Goal: Obtain resource: Download file/media

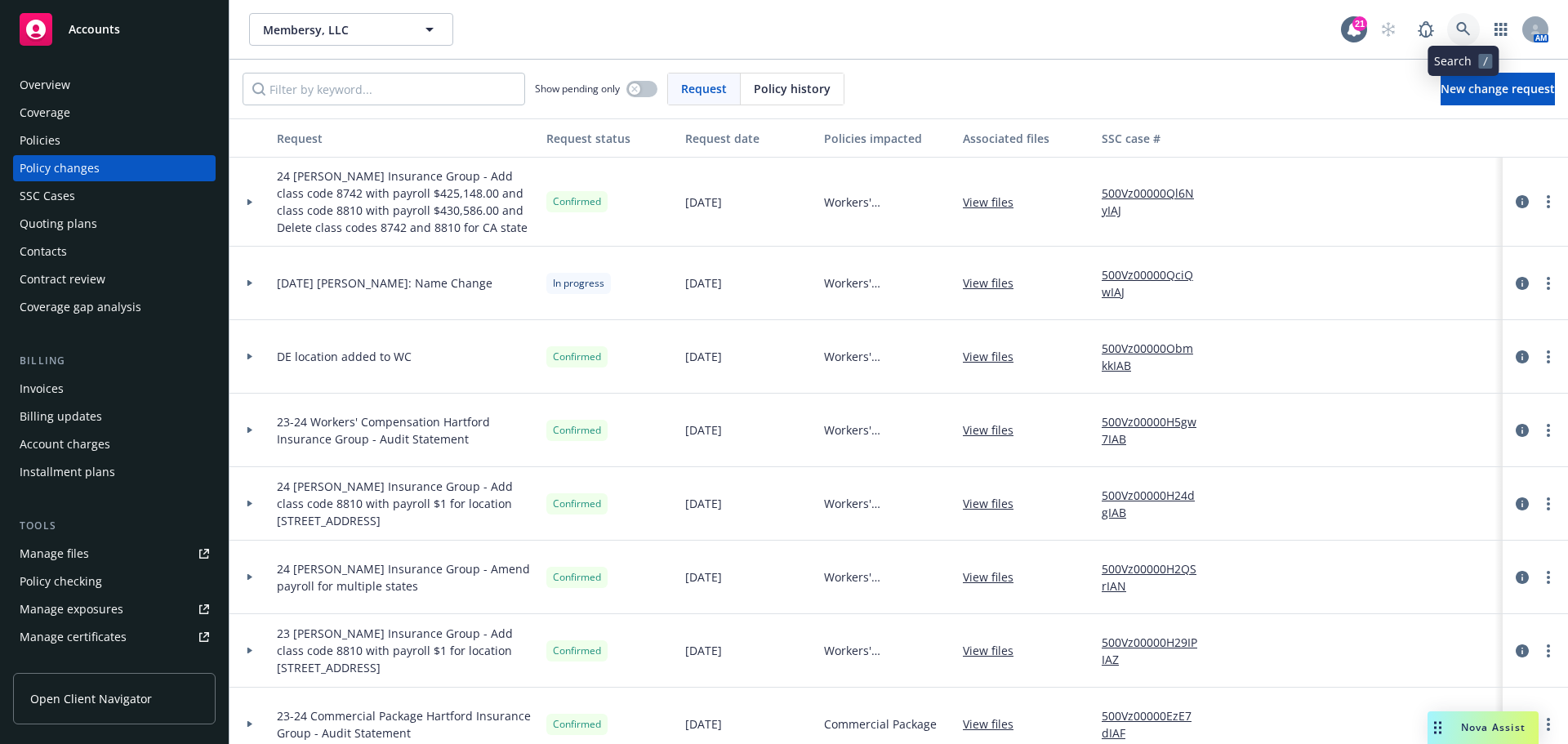
click at [1465, 22] on icon at bounding box center [1464, 29] width 15 height 15
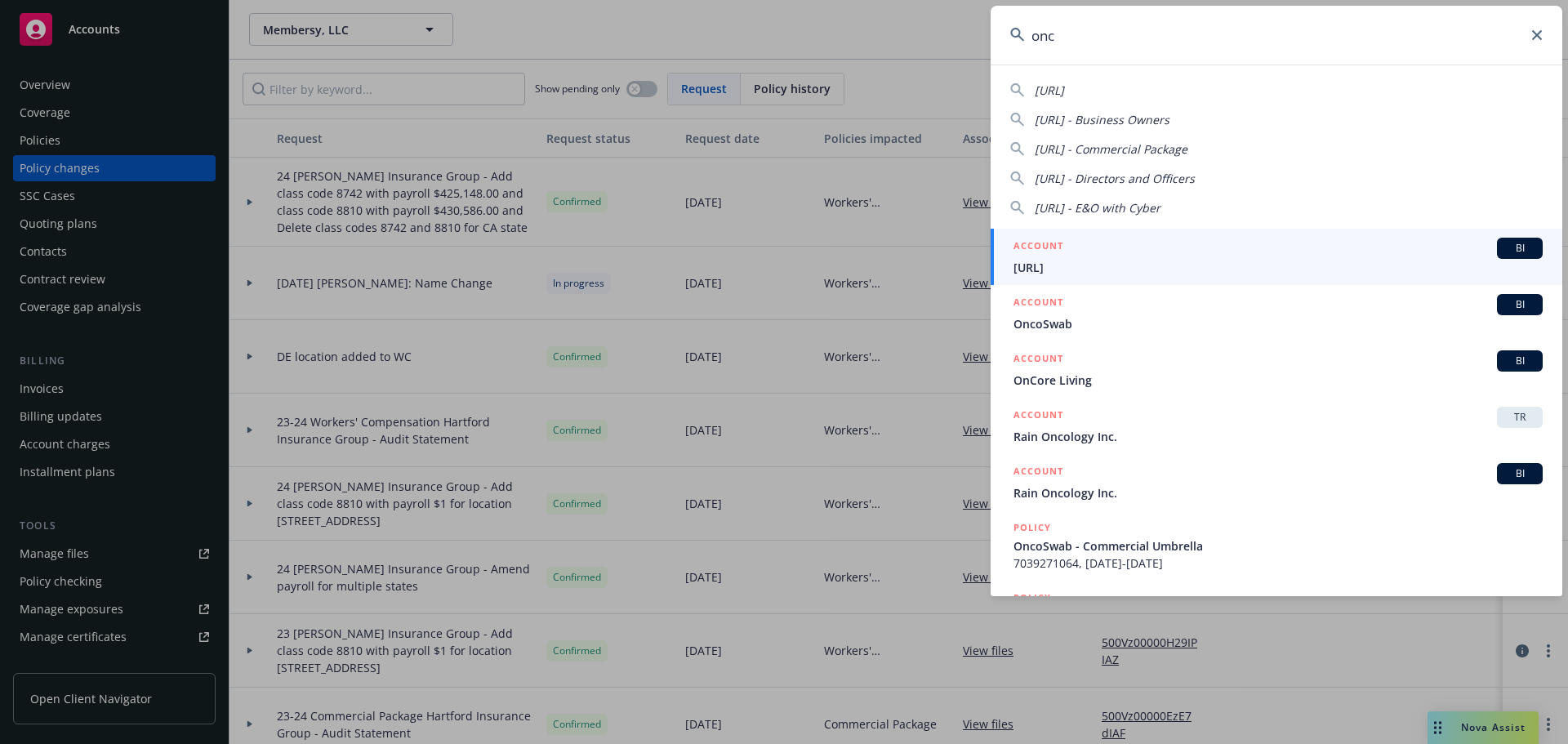
type input "onc"
click at [1243, 253] on div "ACCOUNT BI" at bounding box center [1278, 248] width 529 height 21
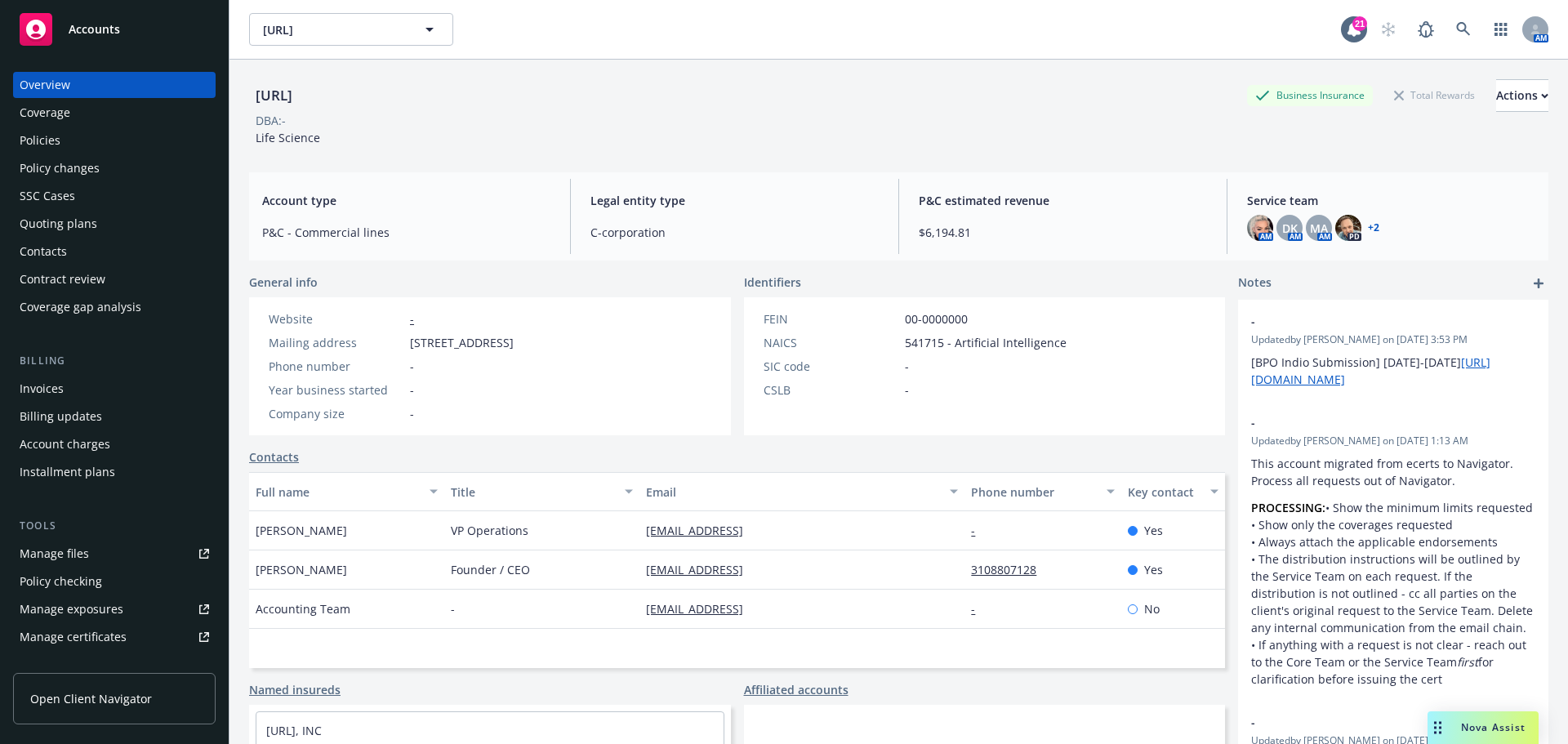
click at [76, 145] on div "Policies" at bounding box center [114, 141] width 189 height 26
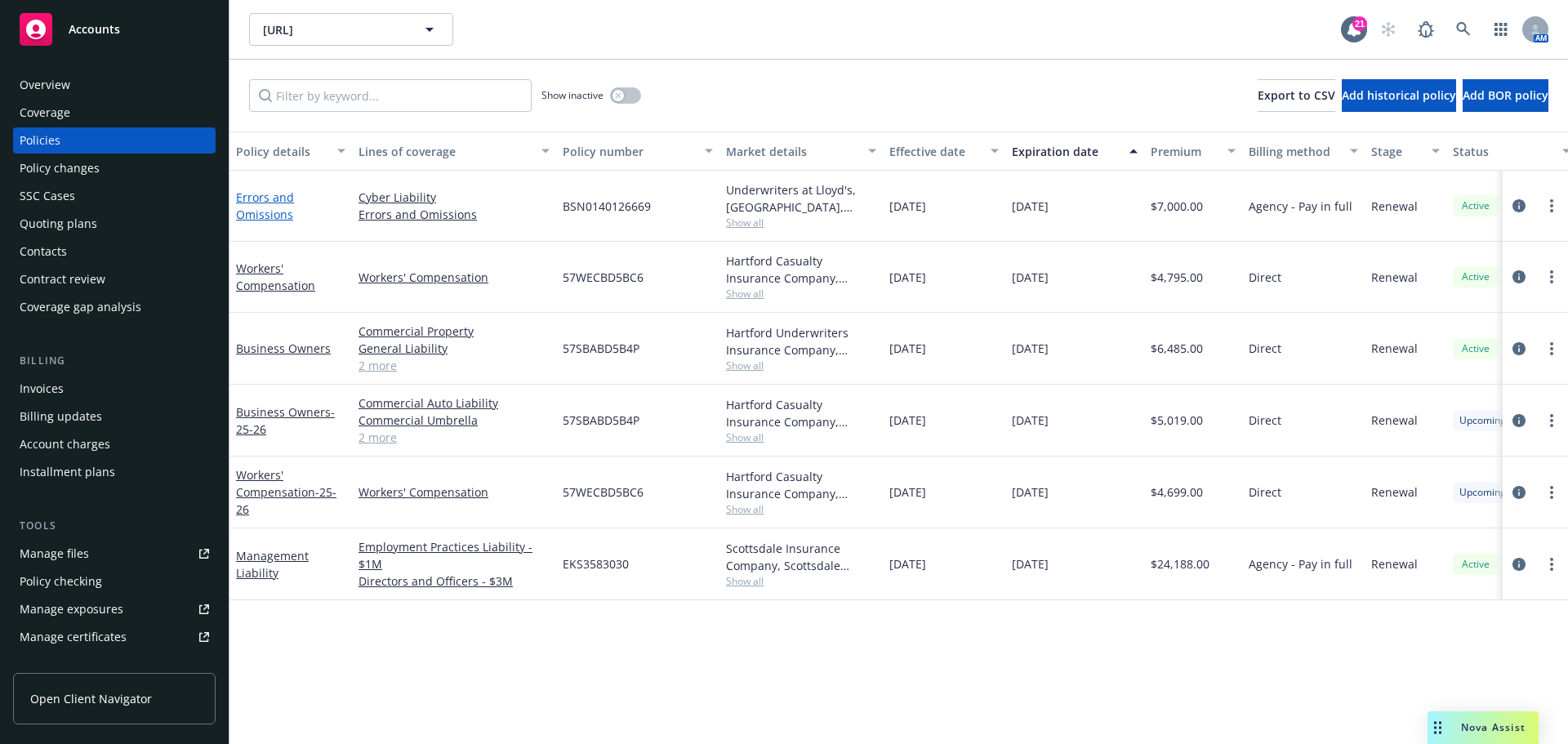
click at [279, 207] on link "Errors and Omissions" at bounding box center [265, 205] width 58 height 32
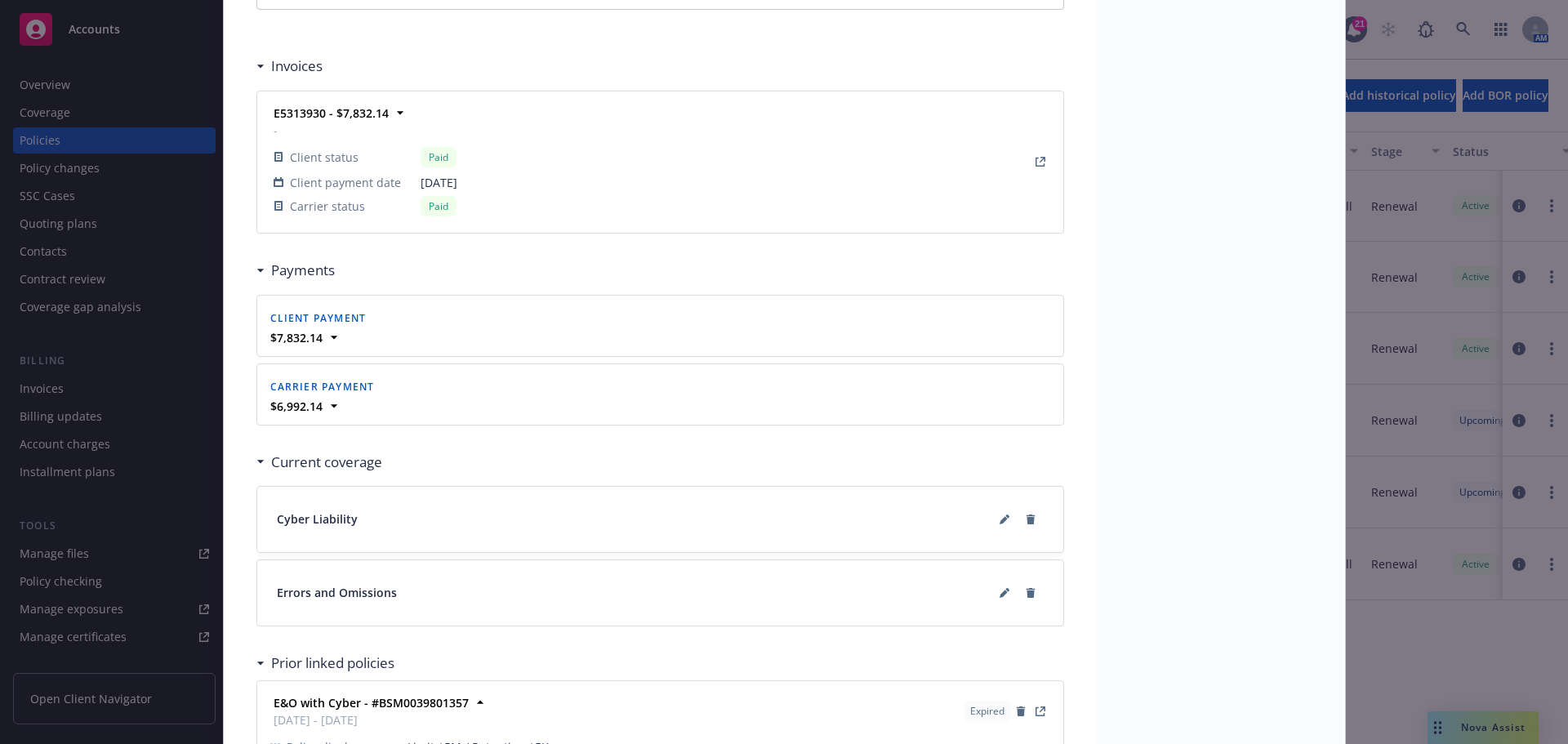
scroll to position [1552, 0]
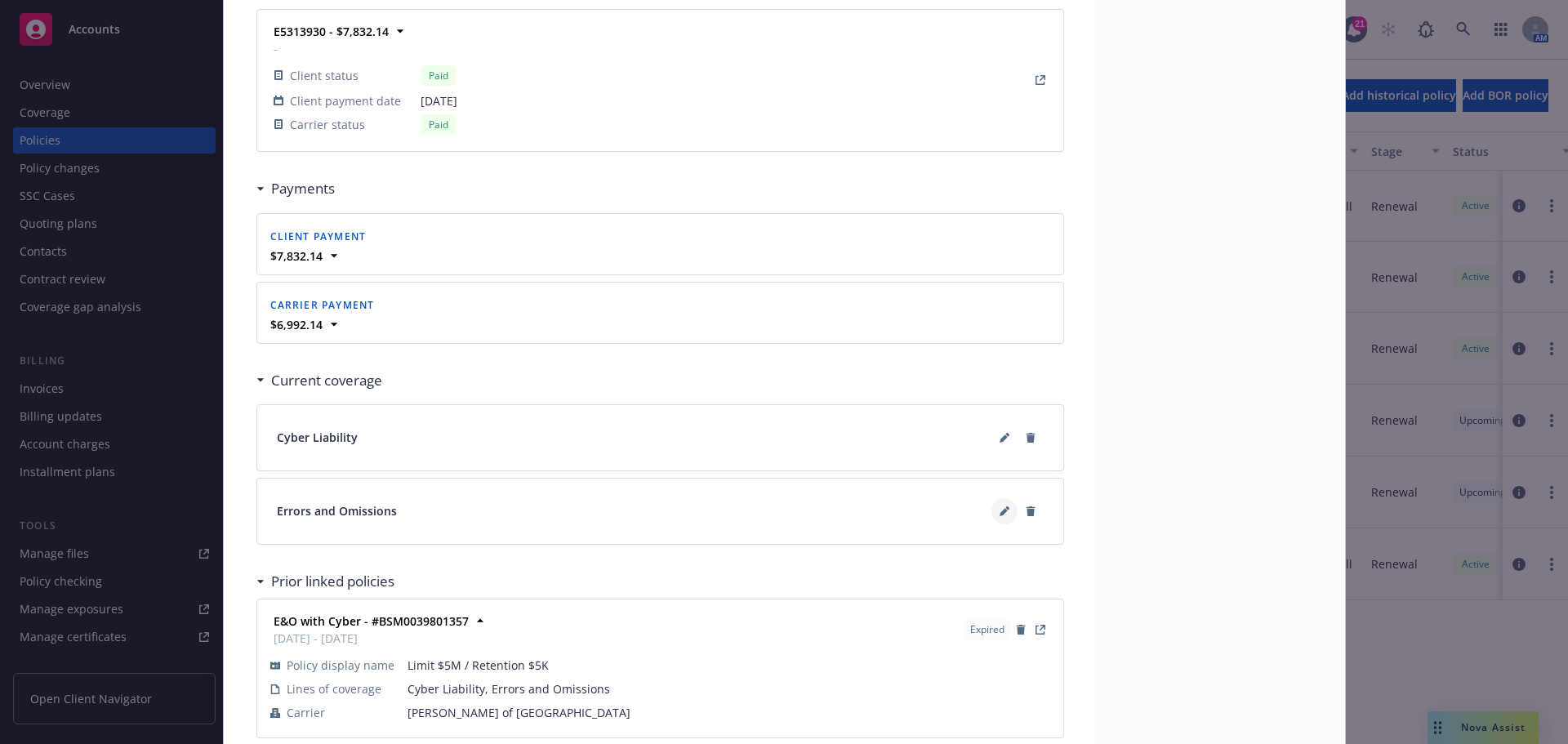
click at [992, 508] on button at bounding box center [1005, 511] width 26 height 26
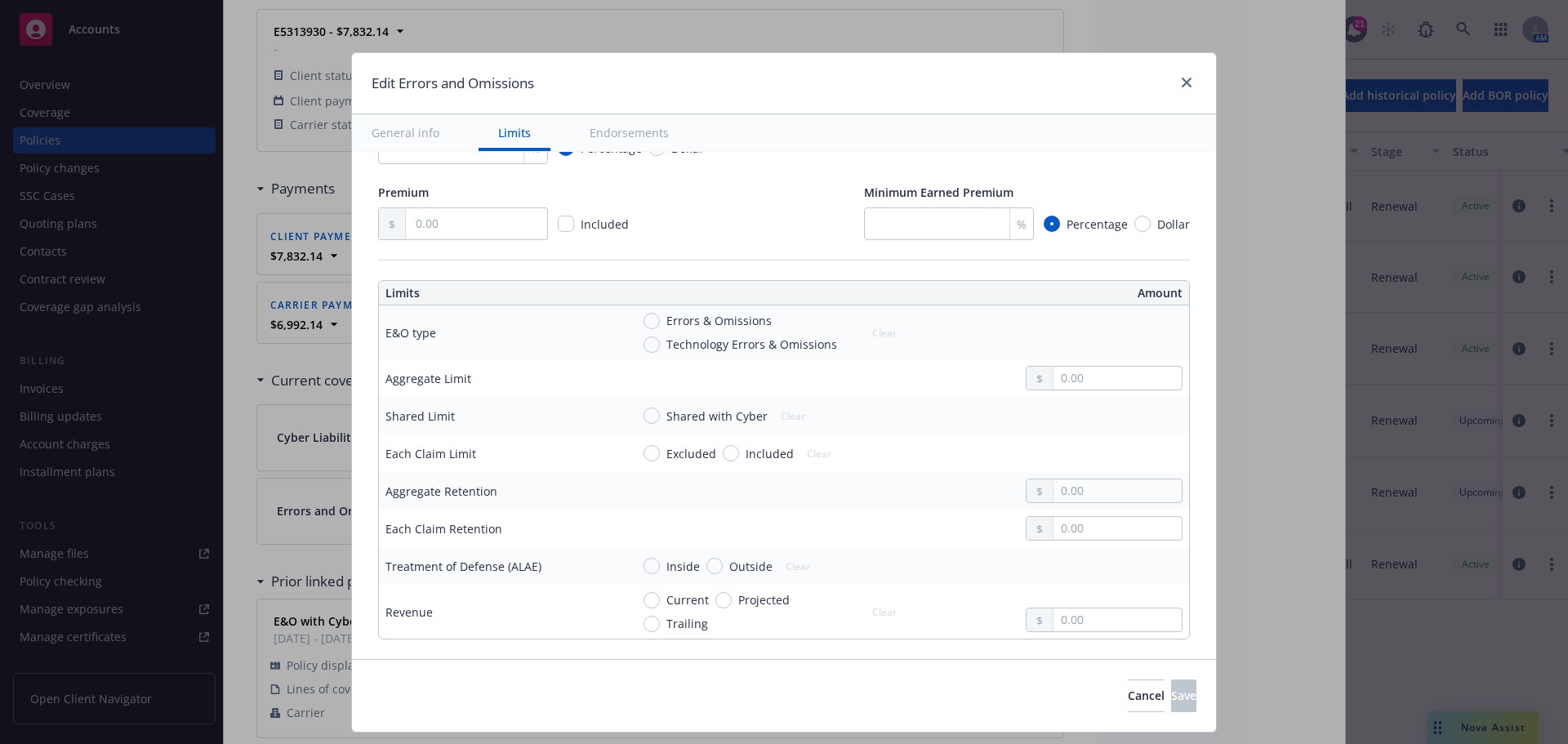
scroll to position [327, 0]
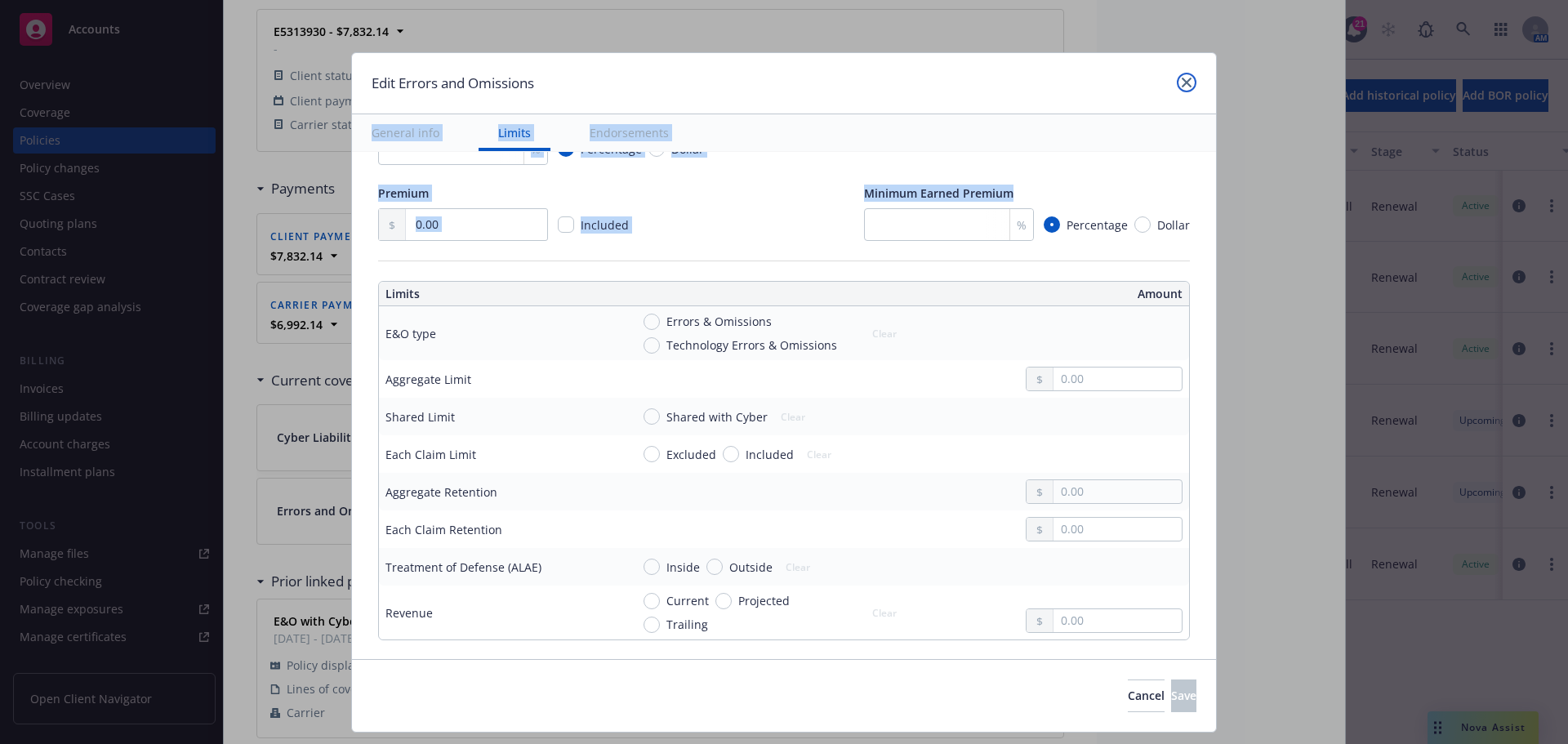
drag, startPoint x: 1190, startPoint y: 82, endPoint x: 862, endPoint y: 251, distance: 369.0
click at [872, 242] on div "Edit Errors and Omissions General info Limits Endorsements Display name Coverag…" at bounding box center [784, 393] width 866 height 681
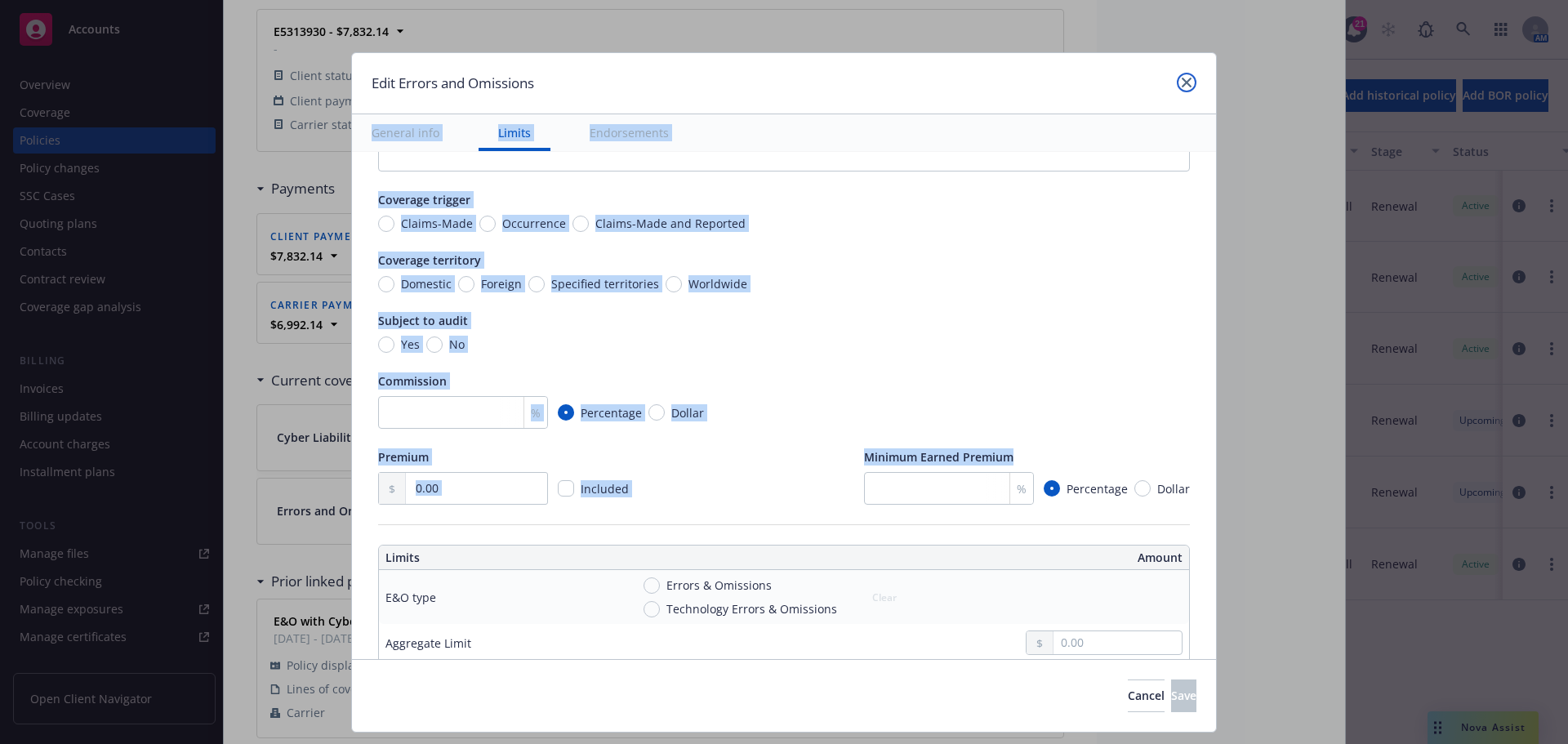
scroll to position [0, 0]
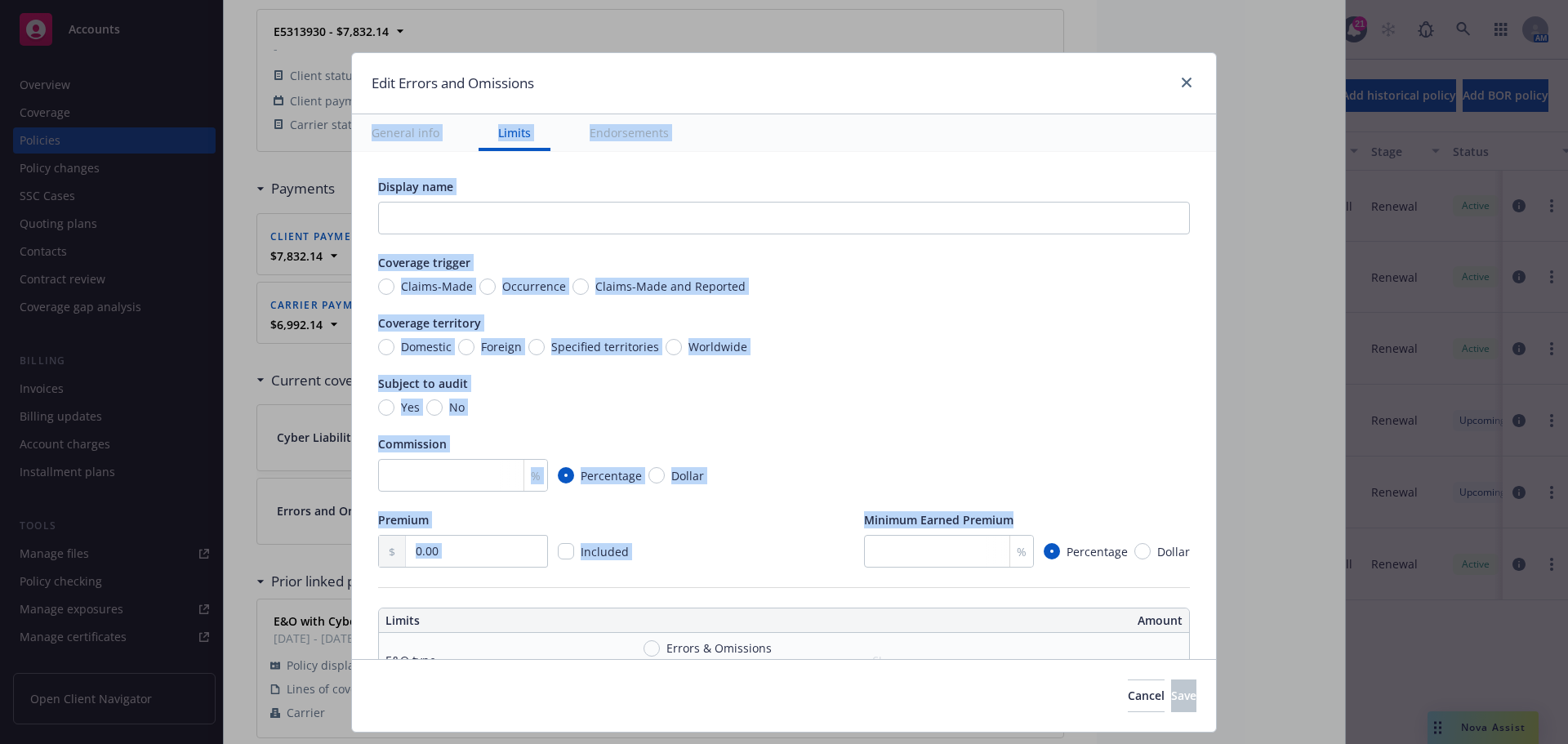
click at [1167, 64] on div "Edit Errors and Omissions" at bounding box center [784, 83] width 864 height 62
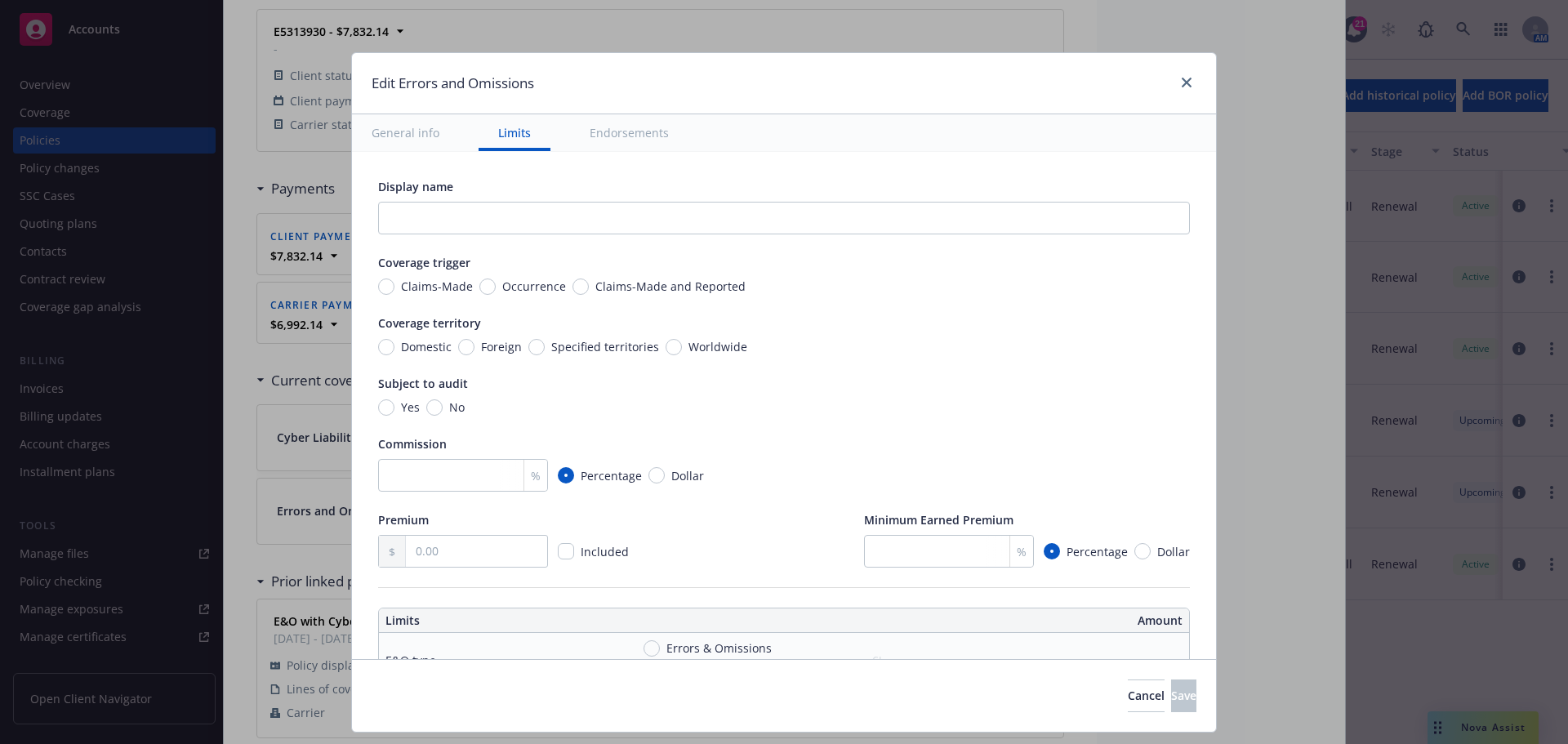
click at [1176, 74] on div at bounding box center [1183, 83] width 26 height 21
click at [1182, 81] on icon "close" at bounding box center [1187, 82] width 10 height 10
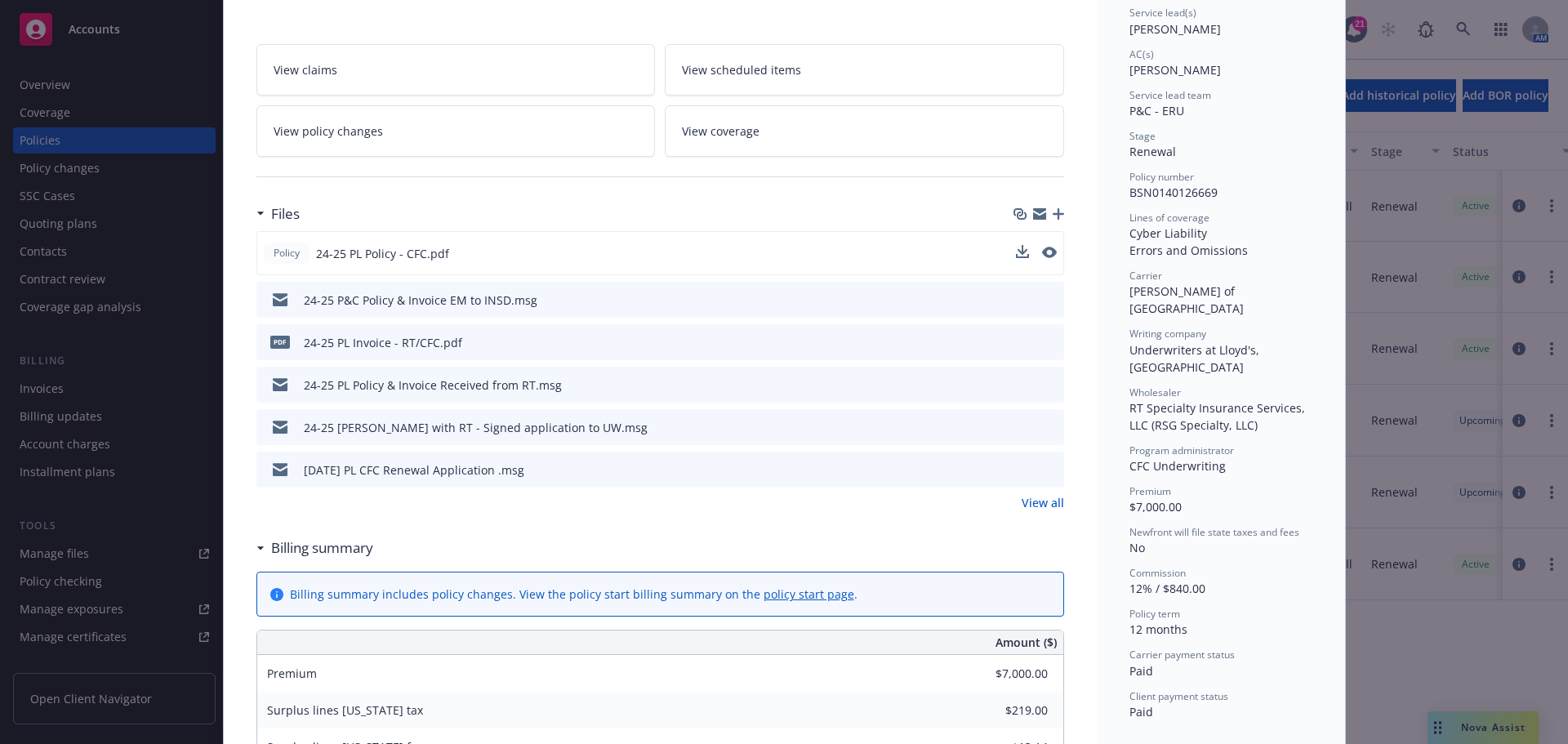
scroll to position [250, 0]
click at [1051, 252] on div "Policy 24-25 PL Policy - CFC.pdf" at bounding box center [660, 254] width 807 height 44
click at [1043, 252] on icon "preview file" at bounding box center [1048, 253] width 15 height 12
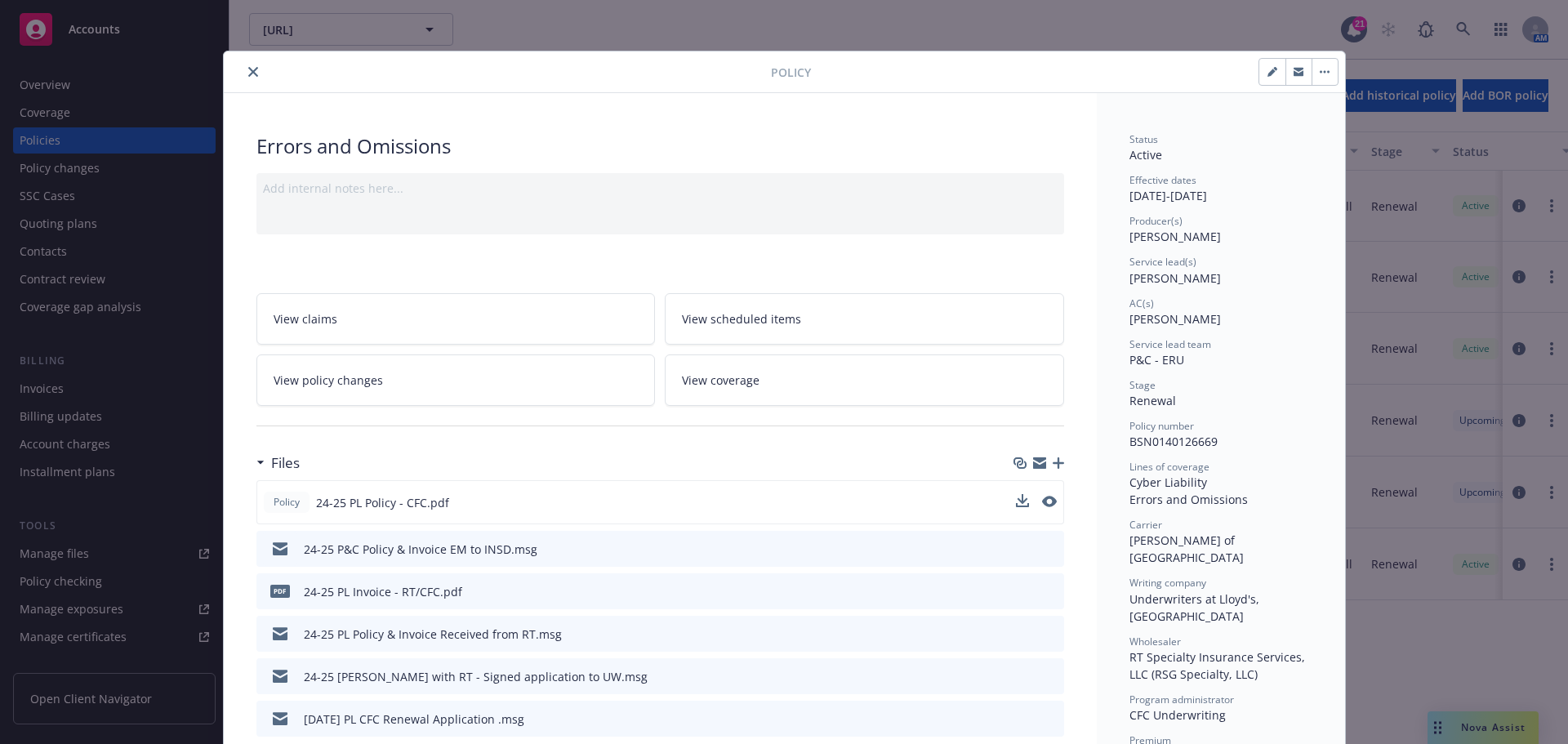
scroll to position [0, 0]
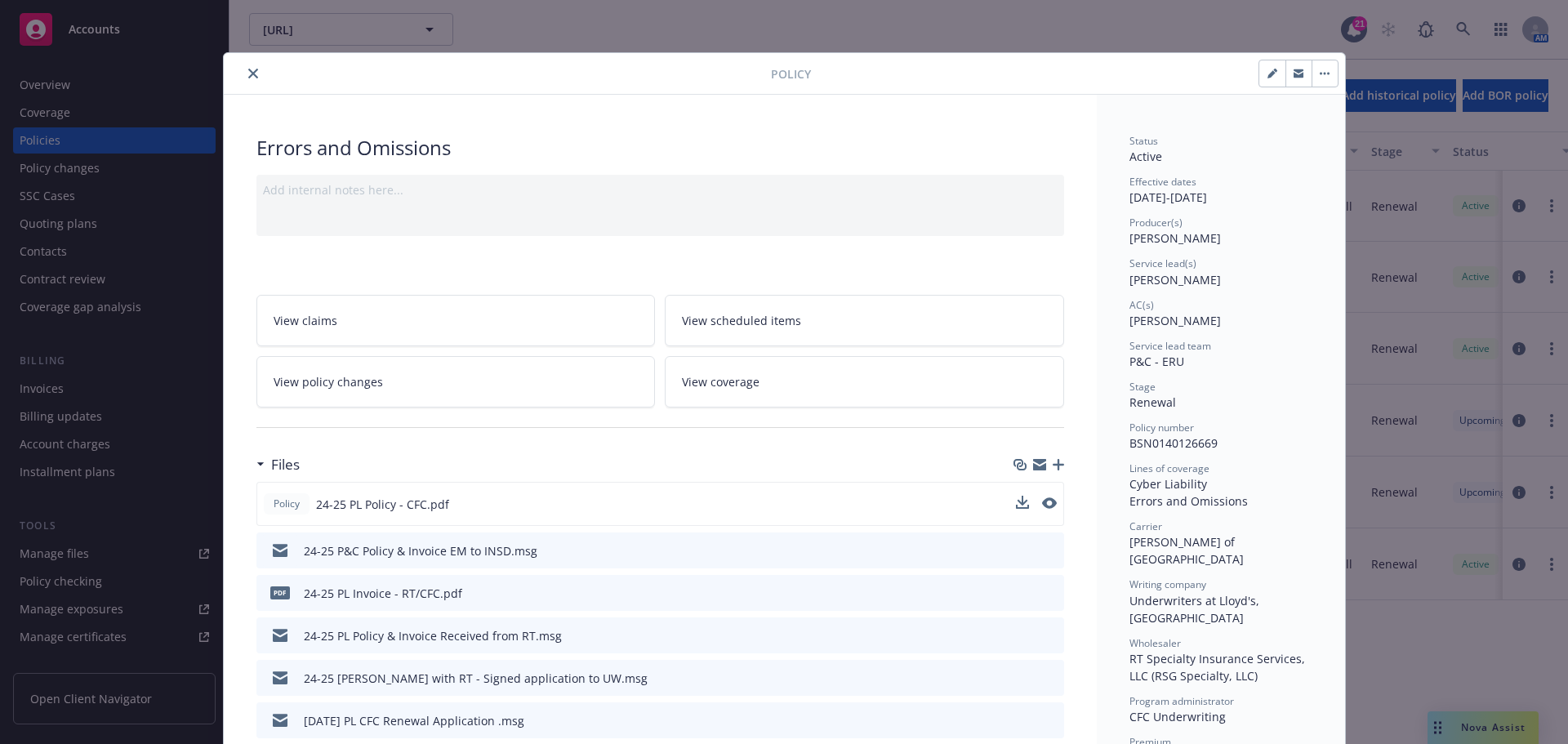
click at [251, 70] on icon "close" at bounding box center [253, 73] width 10 height 10
